Goal: Navigation & Orientation: Understand site structure

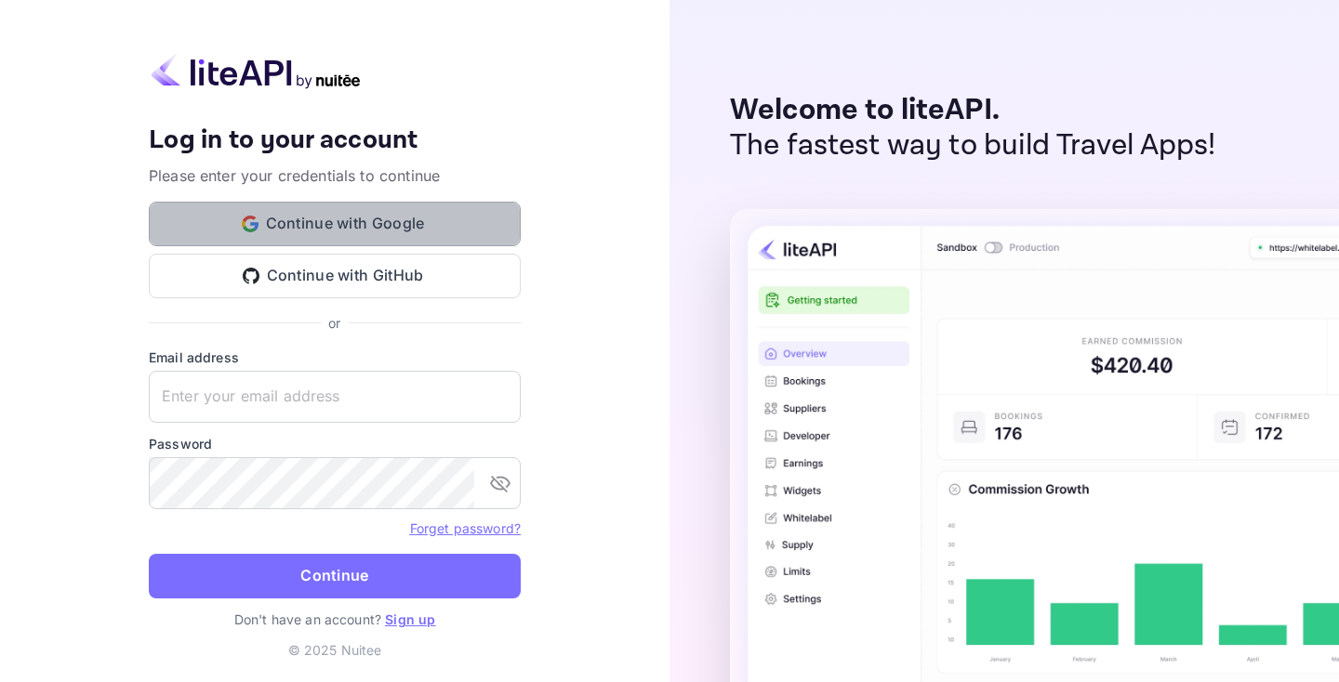
click at [366, 224] on button "Continue with Google" at bounding box center [335, 224] width 372 height 45
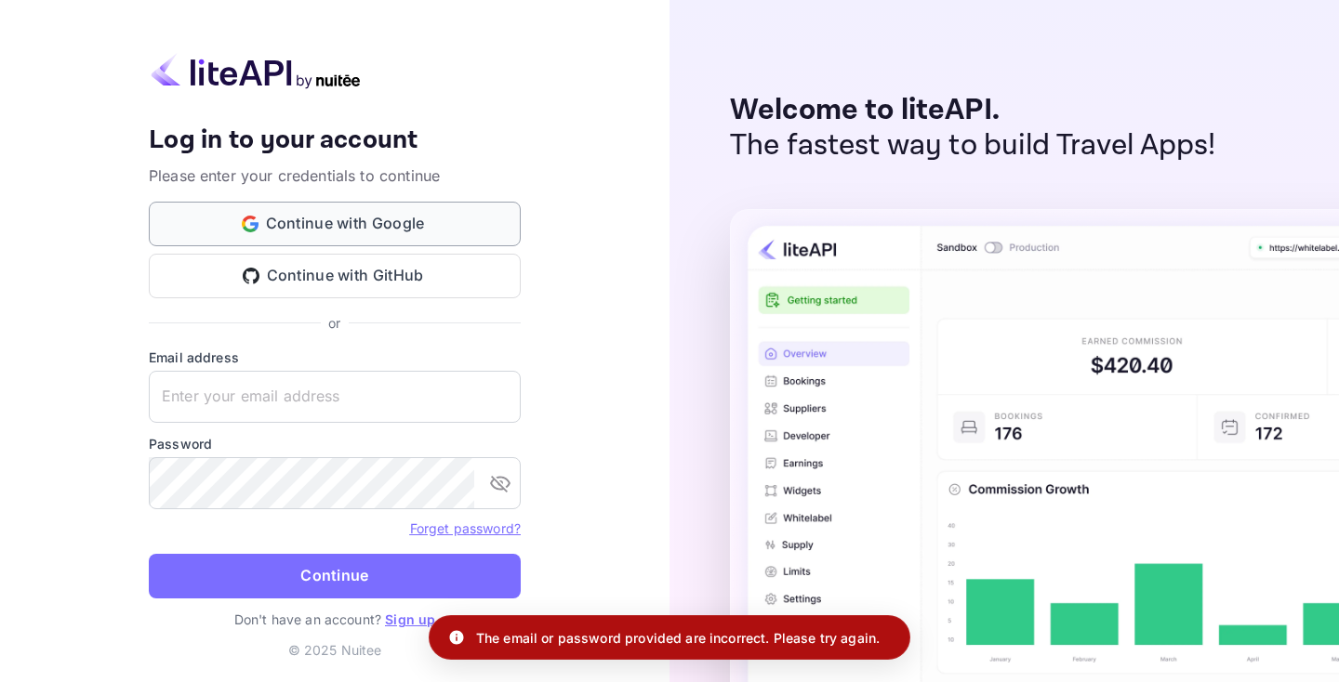
click at [323, 225] on button "Continue with Google" at bounding box center [335, 224] width 372 height 45
click at [404, 397] on input "text" at bounding box center [335, 397] width 372 height 52
click at [408, 620] on link "Sign up" at bounding box center [410, 620] width 50 height 16
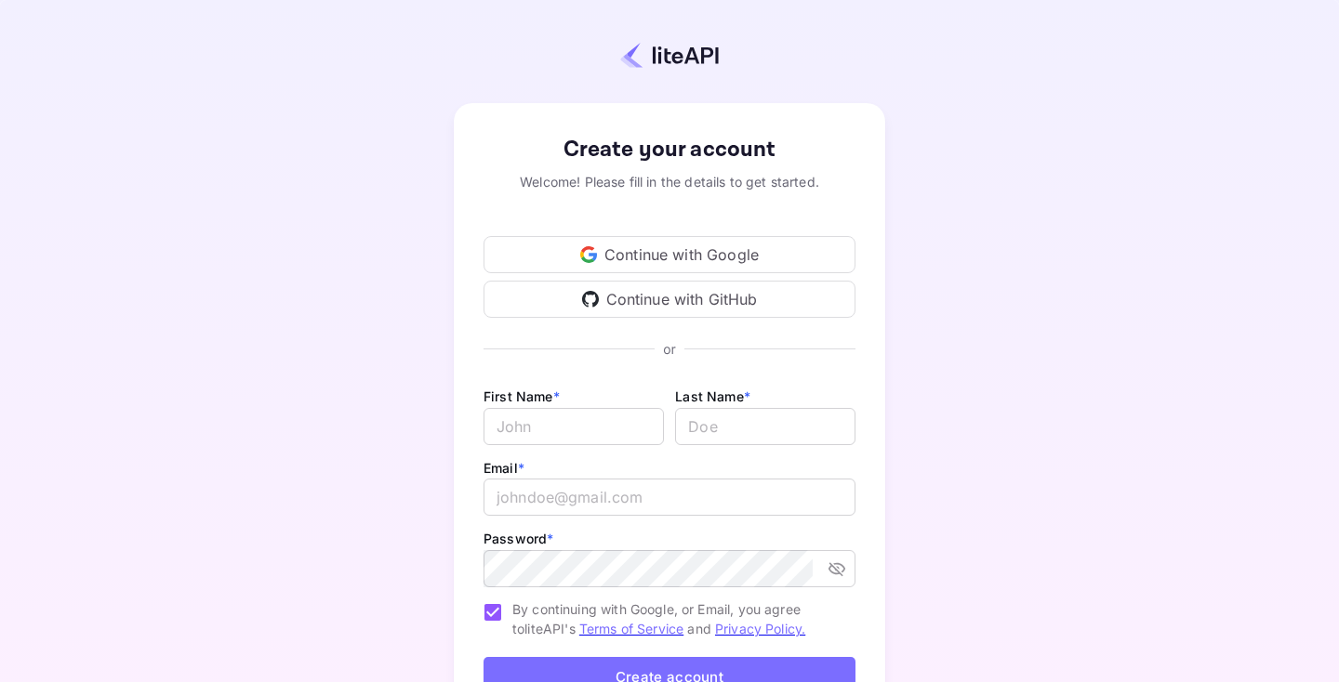
click at [676, 271] on div "Continue with Google" at bounding box center [669, 254] width 372 height 37
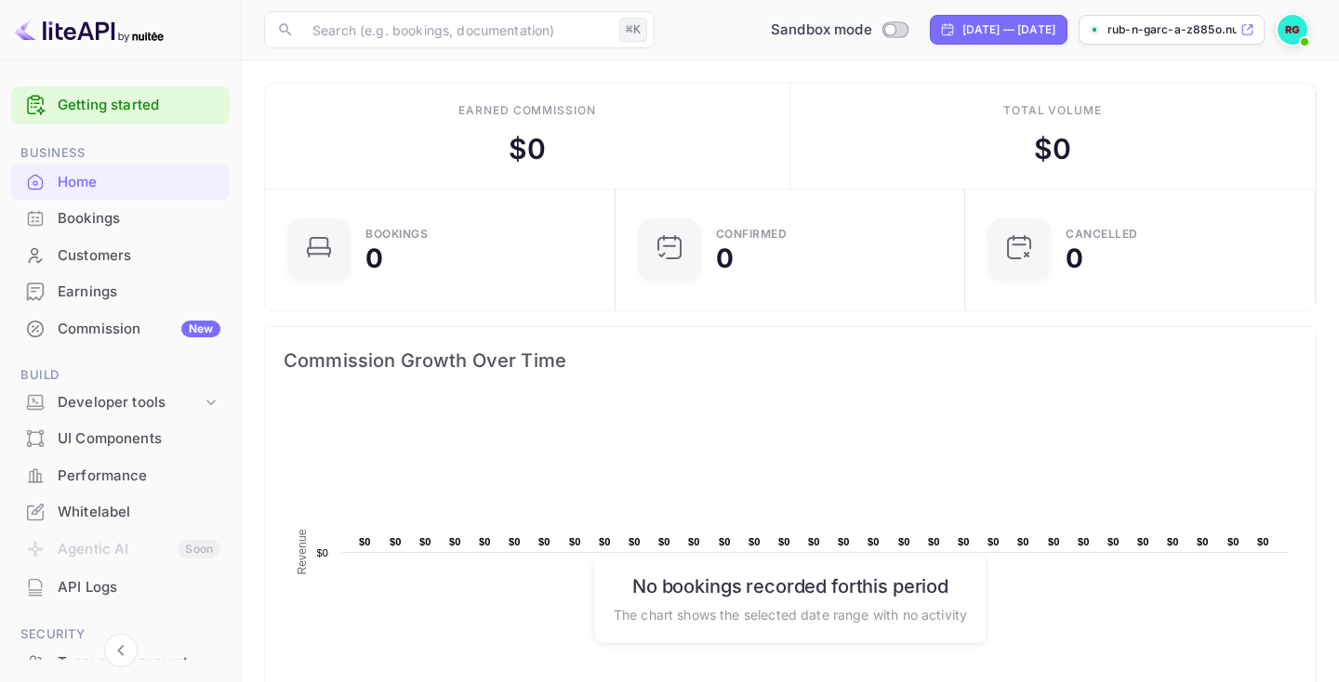
click at [156, 104] on link "Getting started" at bounding box center [139, 105] width 163 height 21
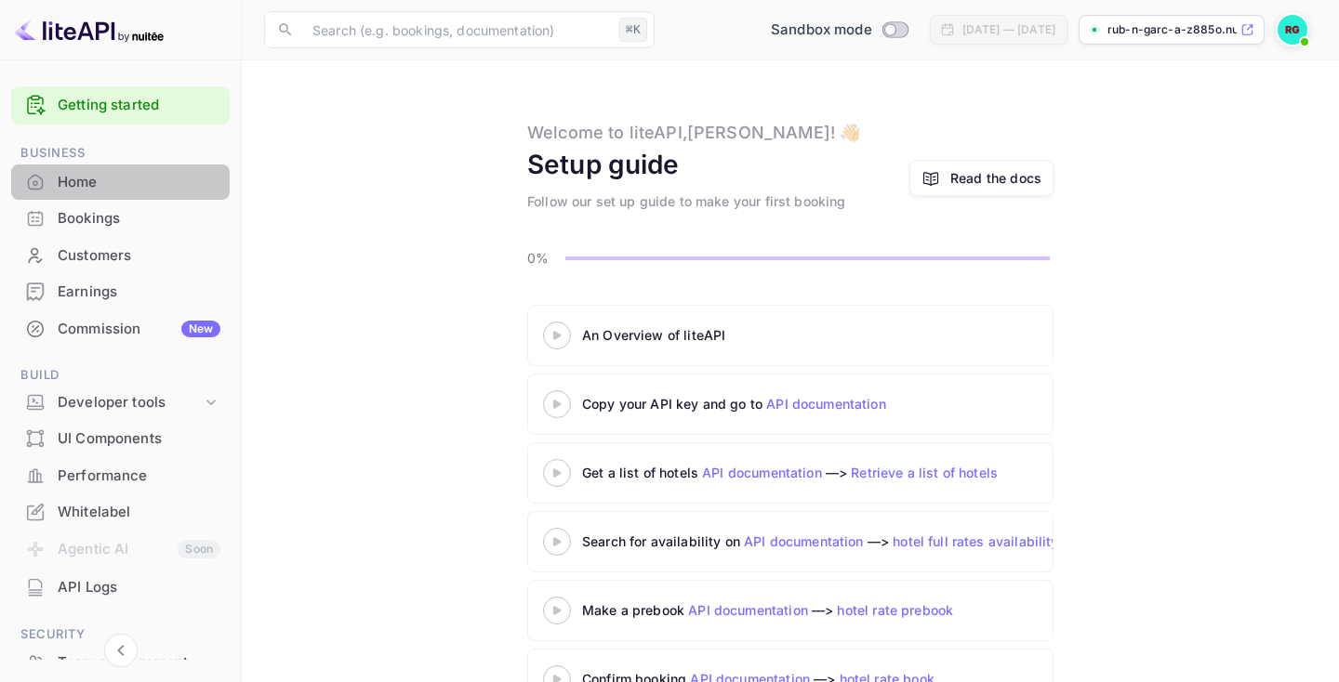
click at [120, 182] on div "Home" at bounding box center [139, 182] width 163 height 21
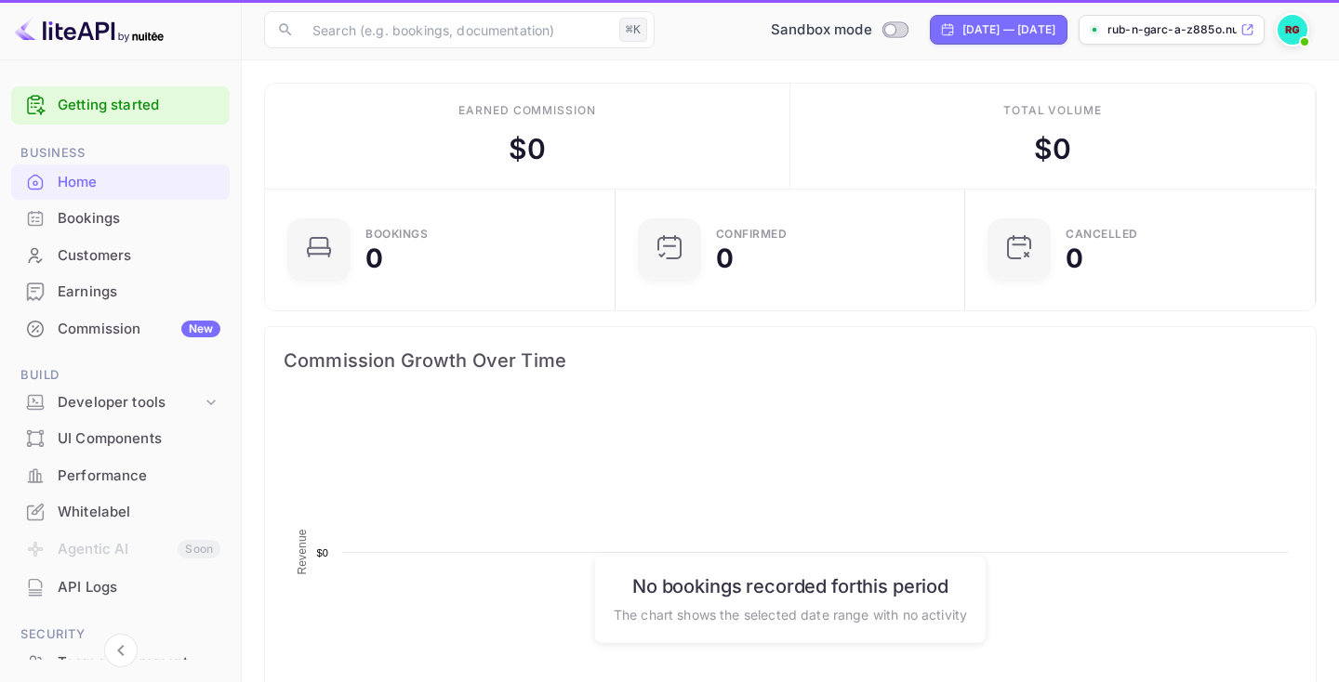
scroll to position [302, 339]
click at [117, 217] on div "Bookings" at bounding box center [139, 218] width 163 height 21
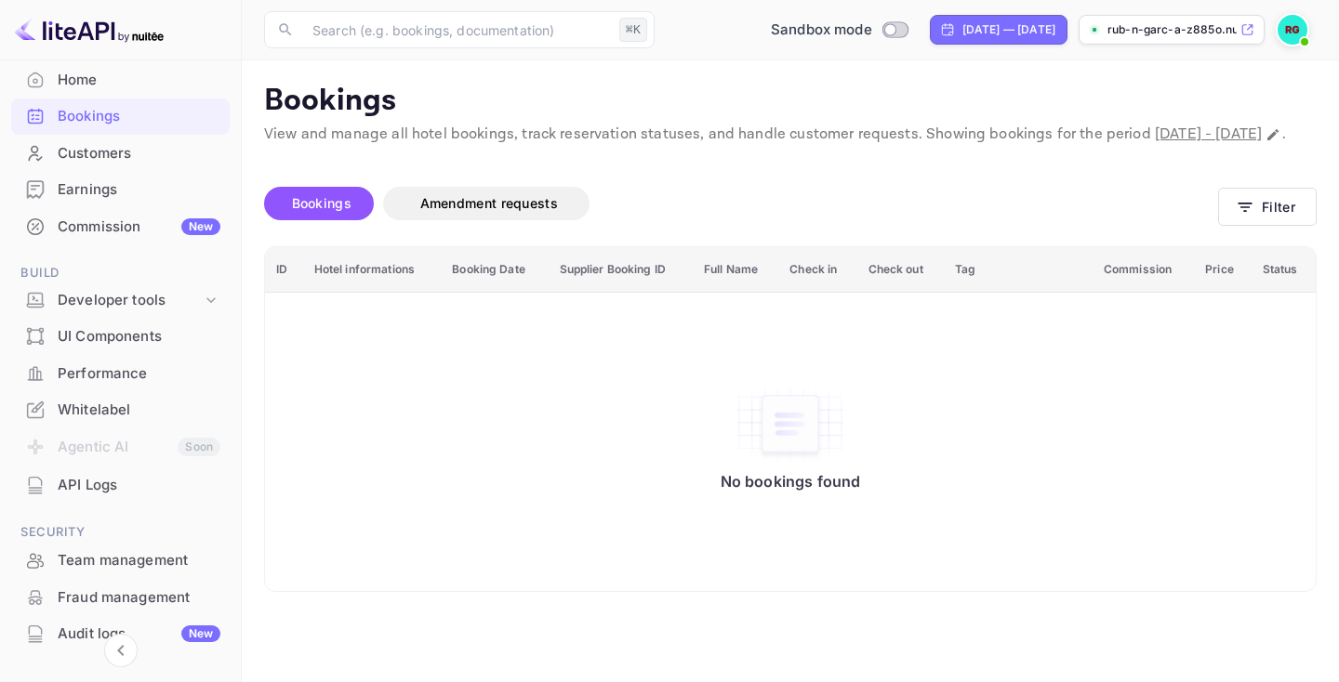
scroll to position [103, 0]
click at [207, 301] on icon at bounding box center [211, 299] width 19 height 19
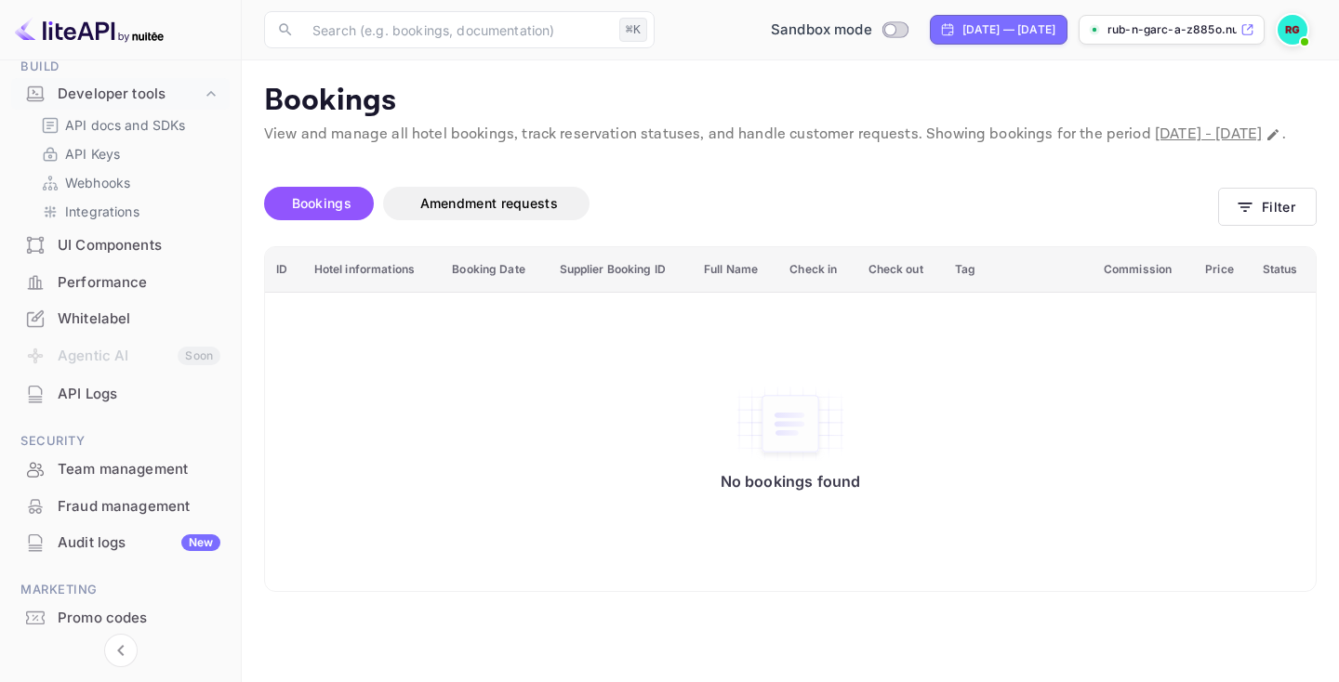
scroll to position [365, 0]
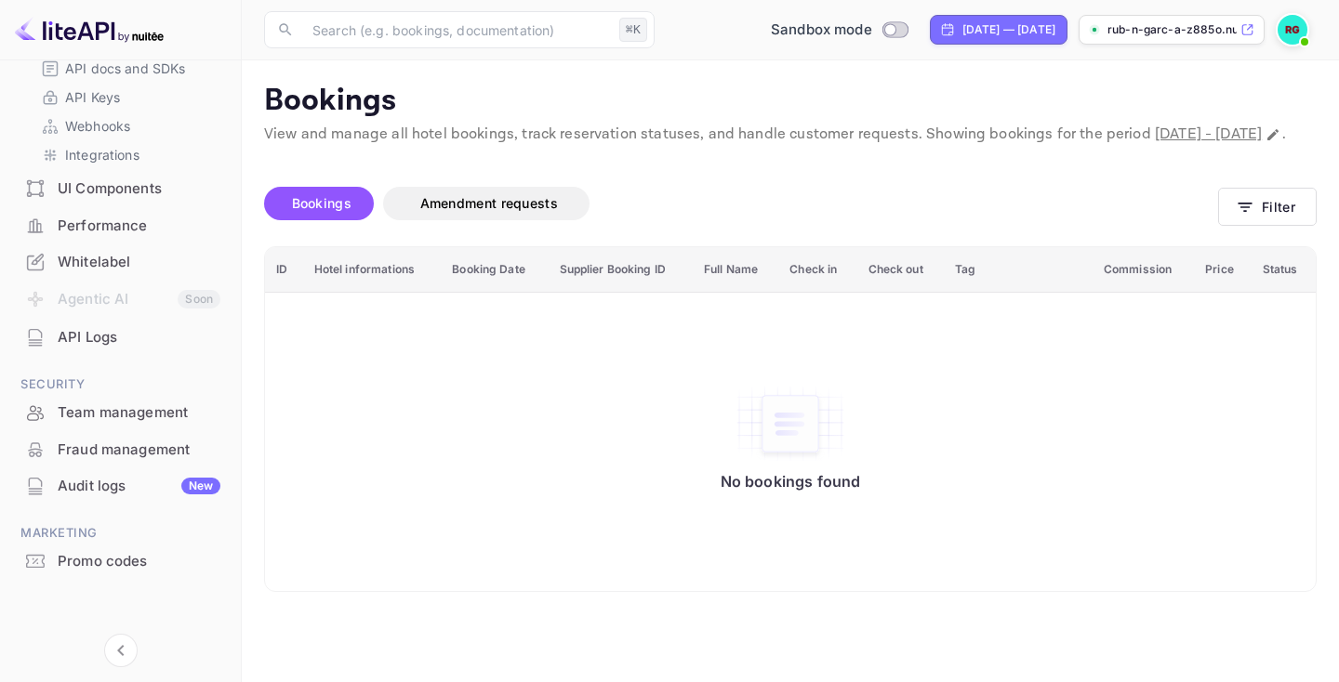
click at [132, 416] on div "Team management" at bounding box center [139, 413] width 163 height 21
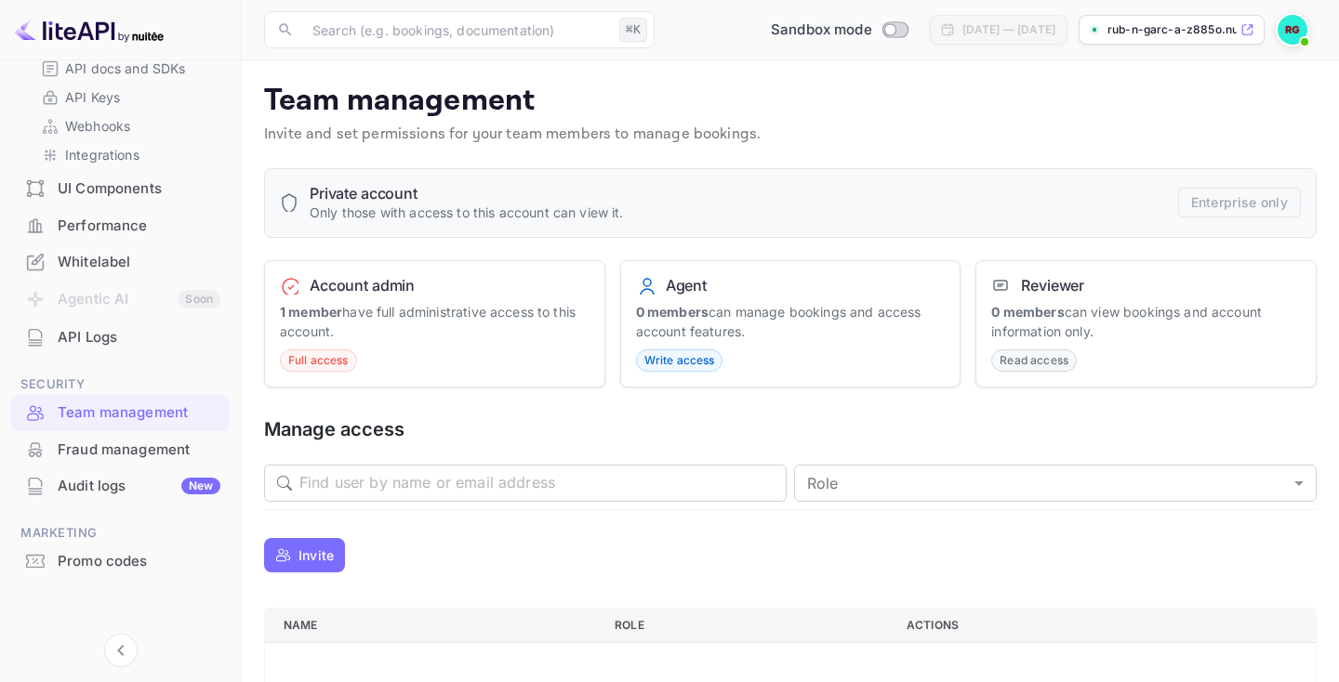
click at [1183, 27] on p "rub-n-garc-a-z885o.nui..." at bounding box center [1171, 29] width 129 height 17
